Goal: Check status: Check status

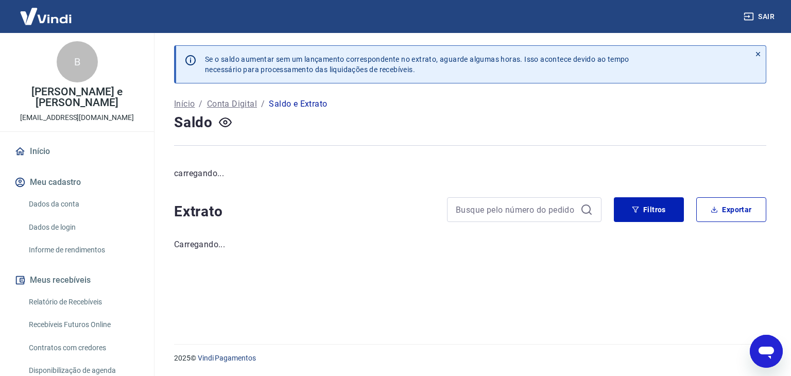
scroll to position [161, 0]
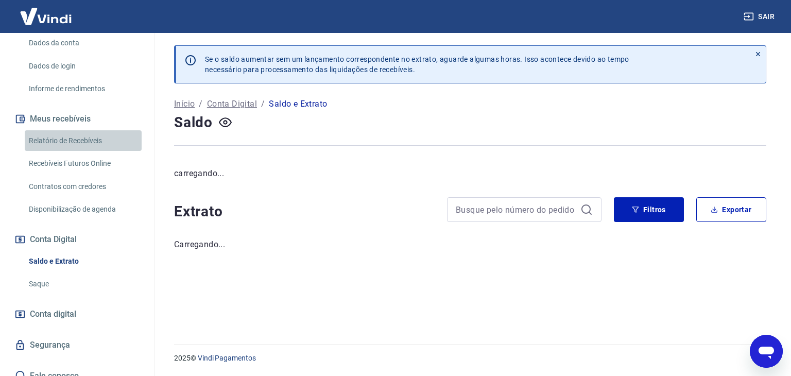
click at [90, 130] on link "Relatório de Recebíveis" at bounding box center [83, 140] width 117 height 21
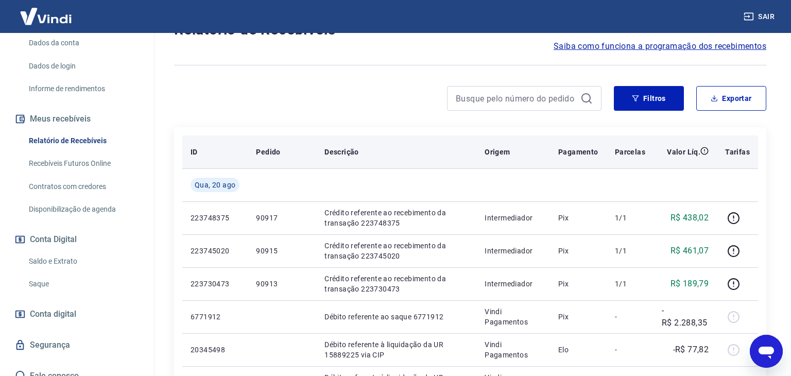
scroll to position [101, 0]
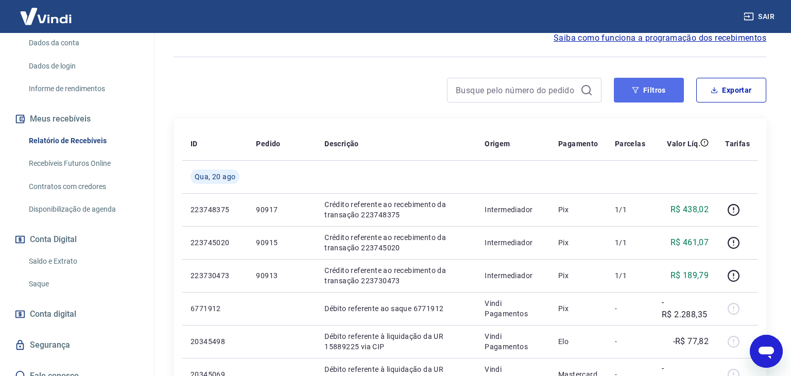
click at [634, 93] on button "Filtros" at bounding box center [649, 90] width 70 height 25
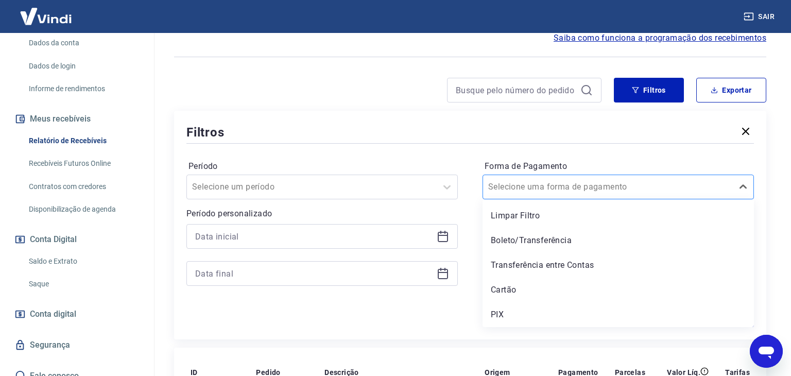
click at [562, 186] on input "Forma de Pagamento" at bounding box center [540, 187] width 104 height 12
click at [505, 314] on div "PIX" at bounding box center [618, 314] width 271 height 21
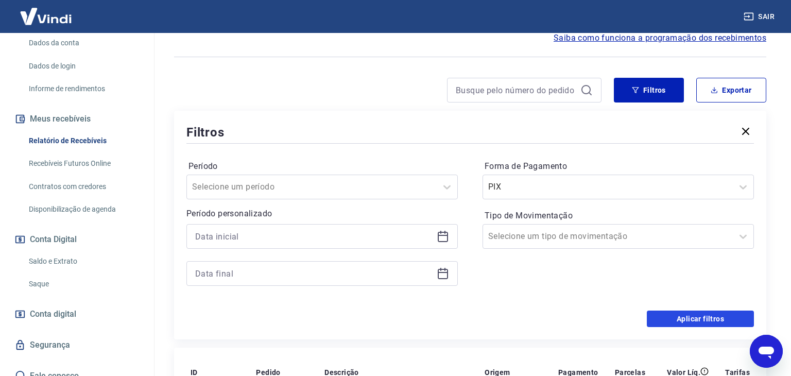
click at [675, 316] on button "Aplicar filtros" at bounding box center [700, 319] width 107 height 16
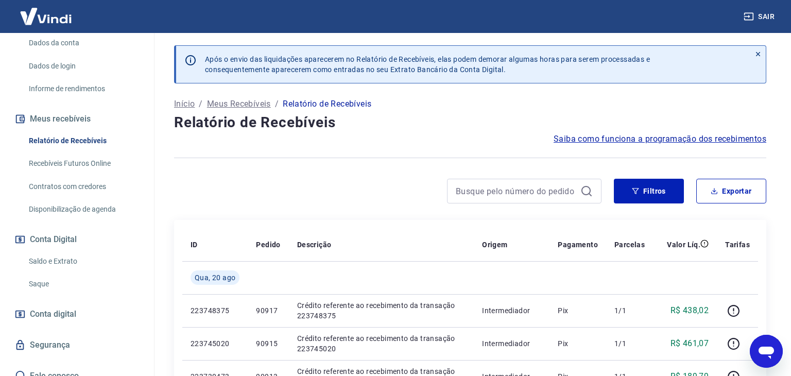
click at [768, 16] on button "Sair" at bounding box center [760, 16] width 37 height 19
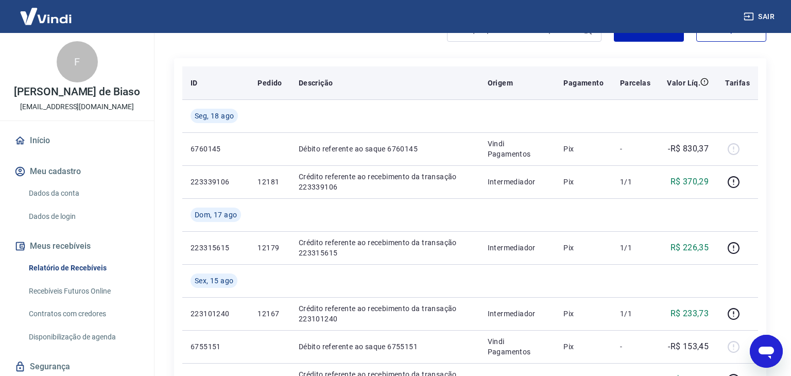
scroll to position [110, 0]
